Goal: Information Seeking & Learning: Learn about a topic

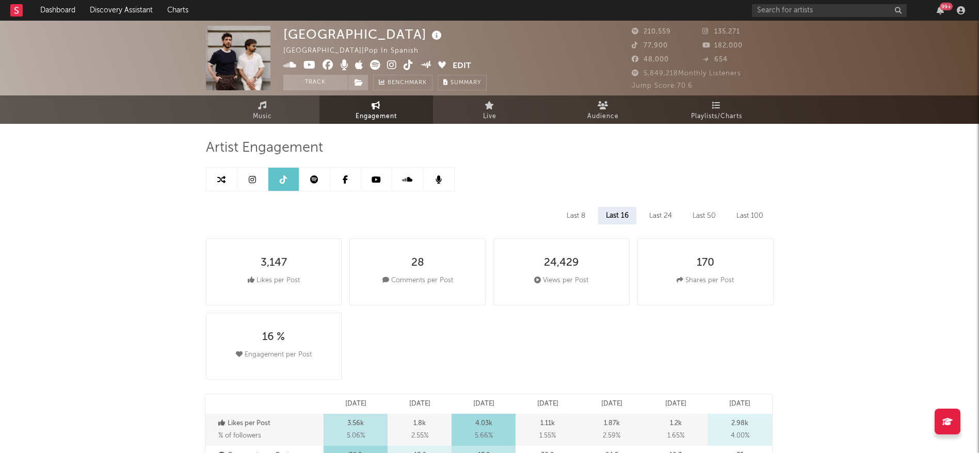
select select "6m"
click at [805, 9] on input "text" at bounding box center [829, 10] width 155 height 13
type input "[PERSON_NAME]"
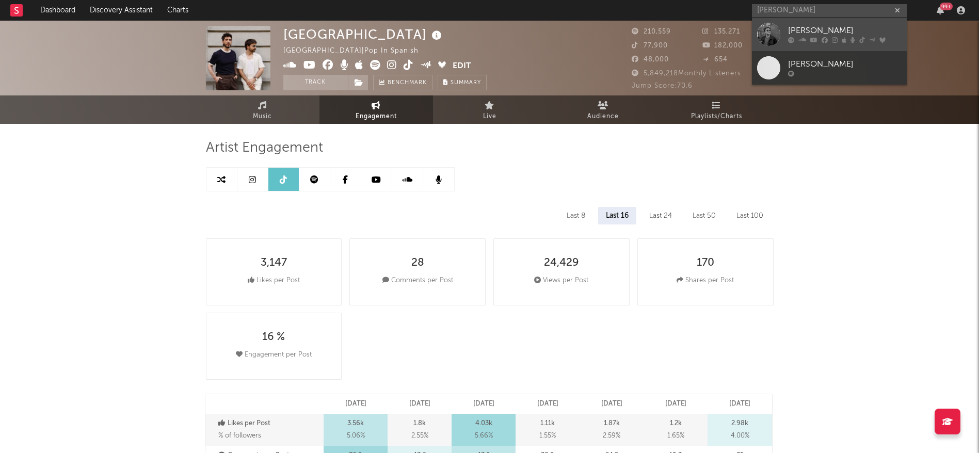
click at [792, 32] on div "[PERSON_NAME]" at bounding box center [845, 31] width 114 height 12
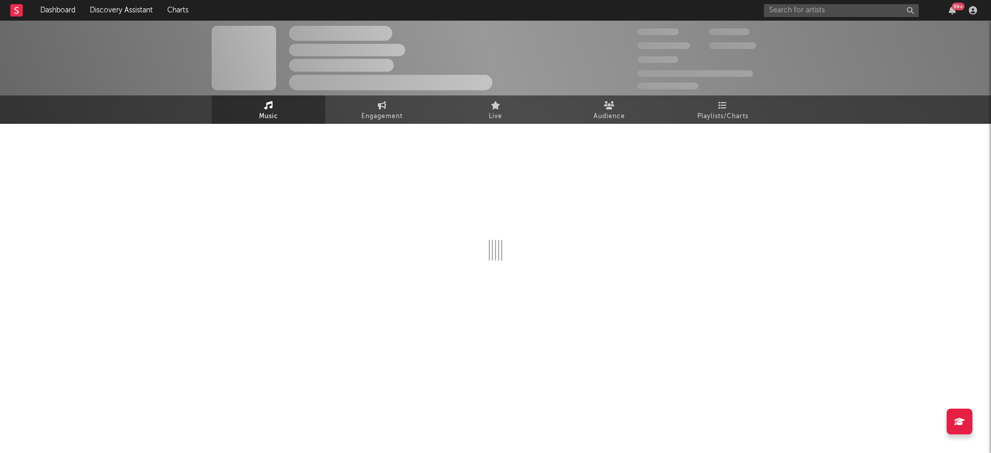
select select "6m"
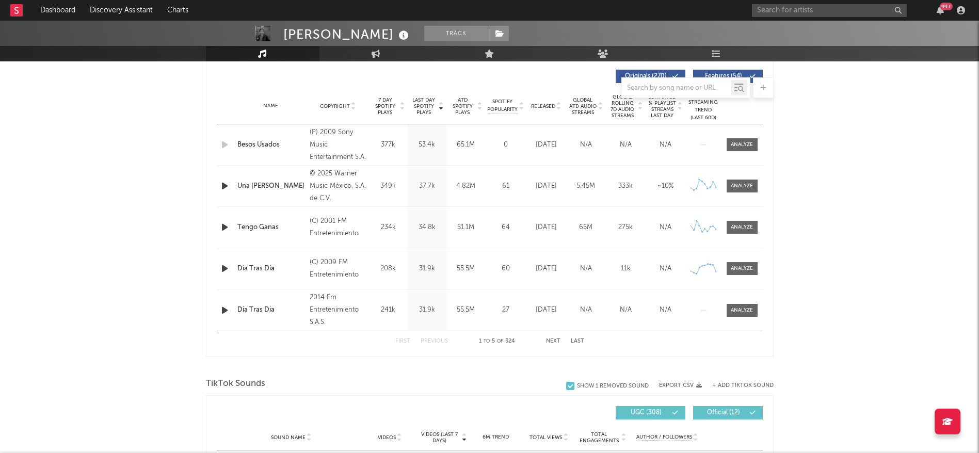
scroll to position [404, 0]
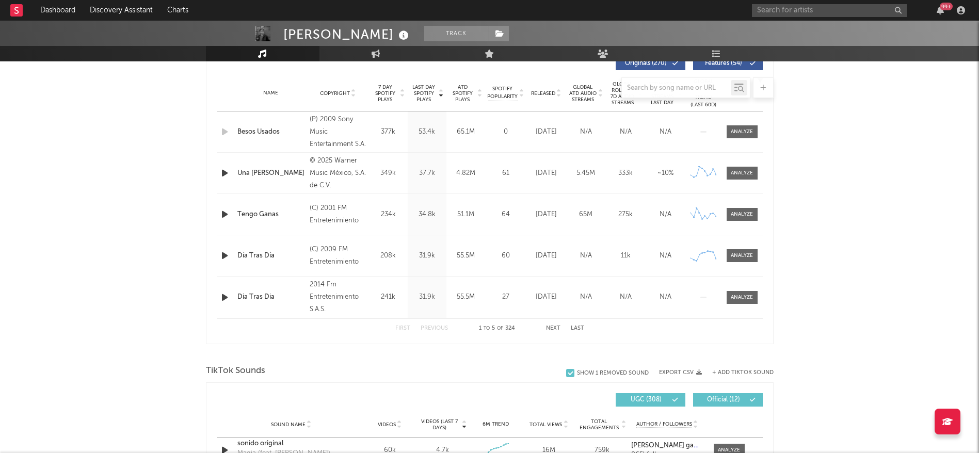
click at [548, 326] on button "Next" at bounding box center [553, 329] width 14 height 6
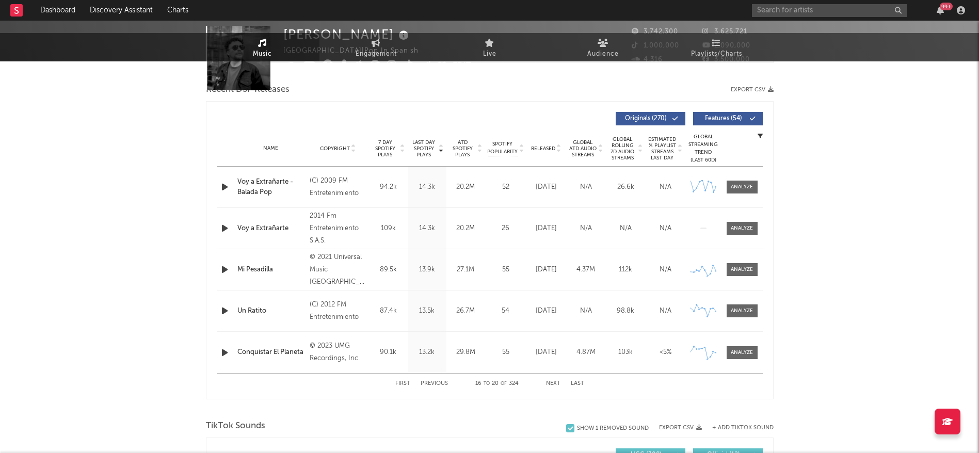
scroll to position [0, 0]
